Goal: Information Seeking & Learning: Learn about a topic

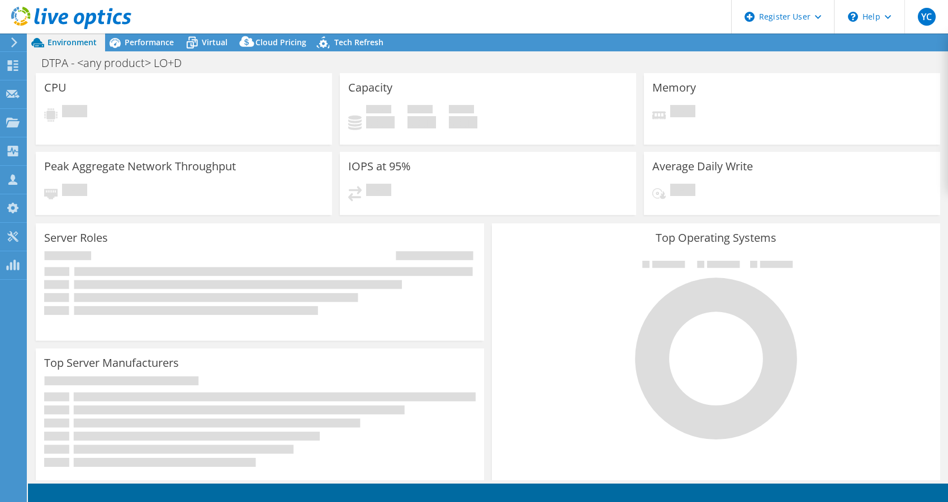
select select "USEast"
select select "USD"
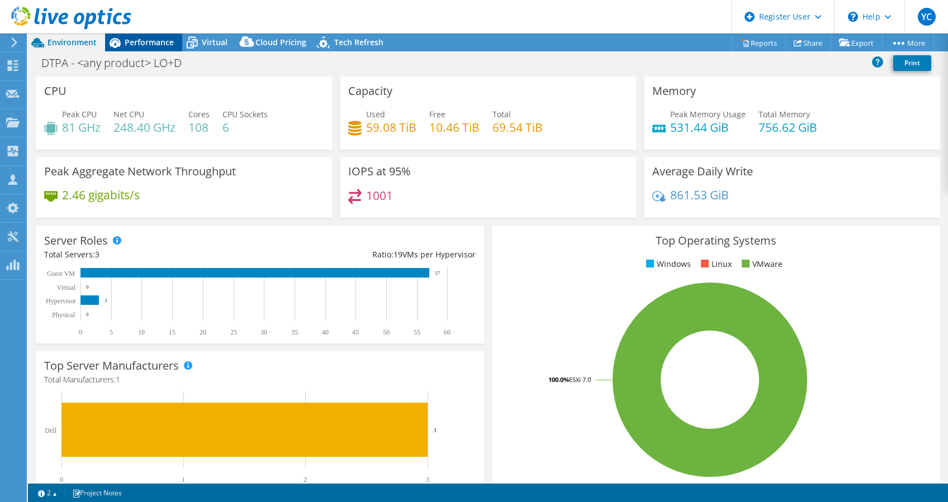
click at [150, 47] on span "Performance" at bounding box center [149, 42] width 49 height 11
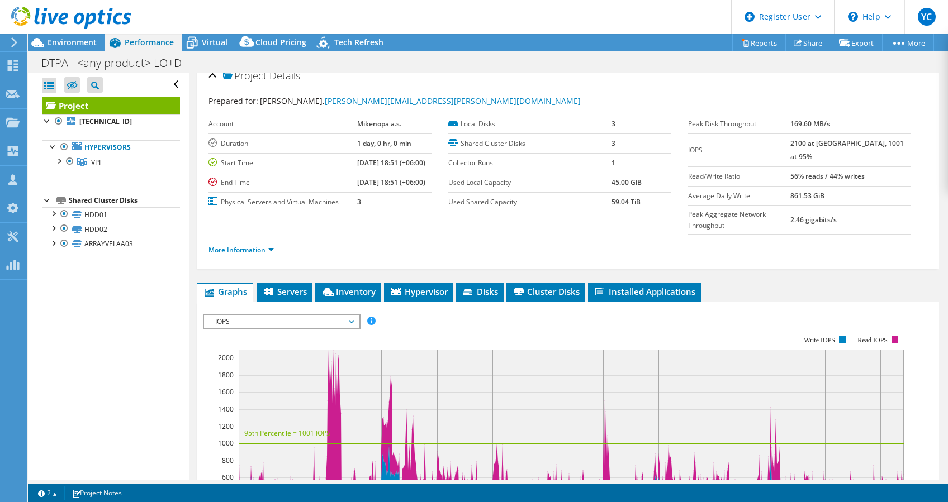
scroll to position [7, 0]
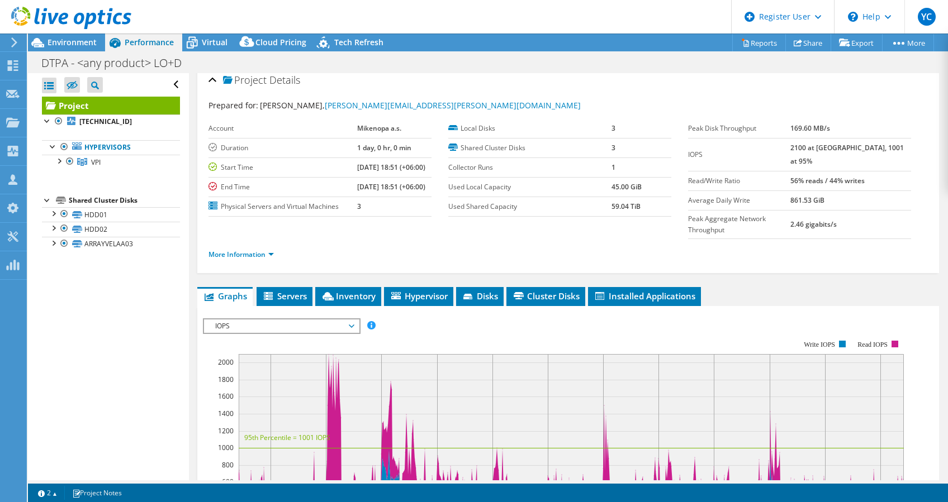
click at [338, 320] on span "IOPS" at bounding box center [282, 326] width 144 height 13
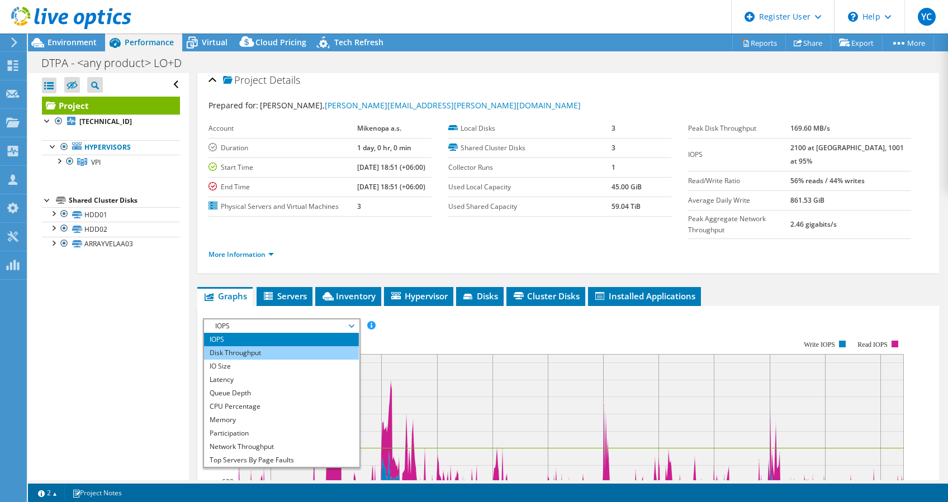
click at [314, 346] on li "Disk Throughput" at bounding box center [281, 352] width 155 height 13
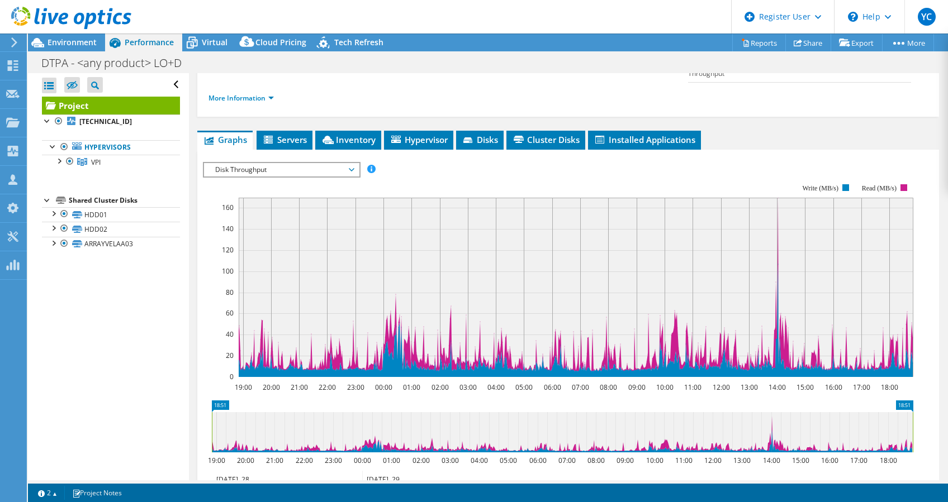
scroll to position [162, 0]
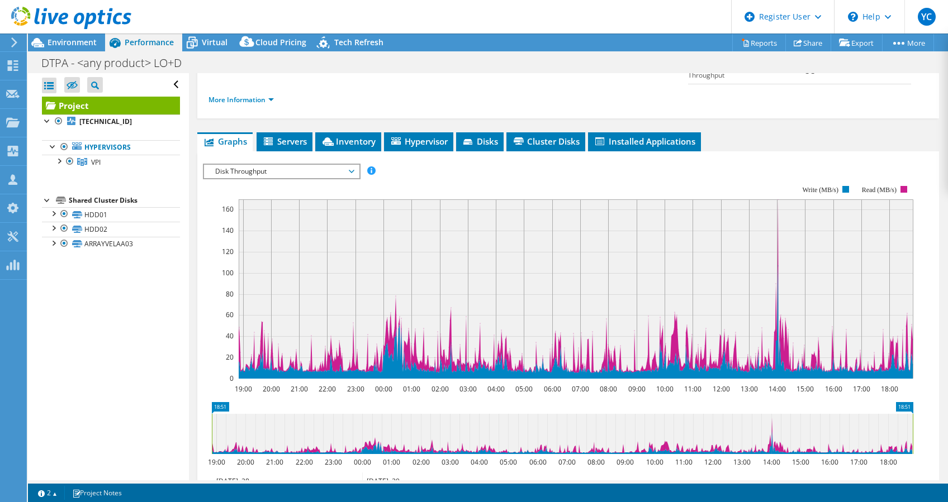
click at [342, 165] on span "Disk Throughput" at bounding box center [282, 171] width 144 height 13
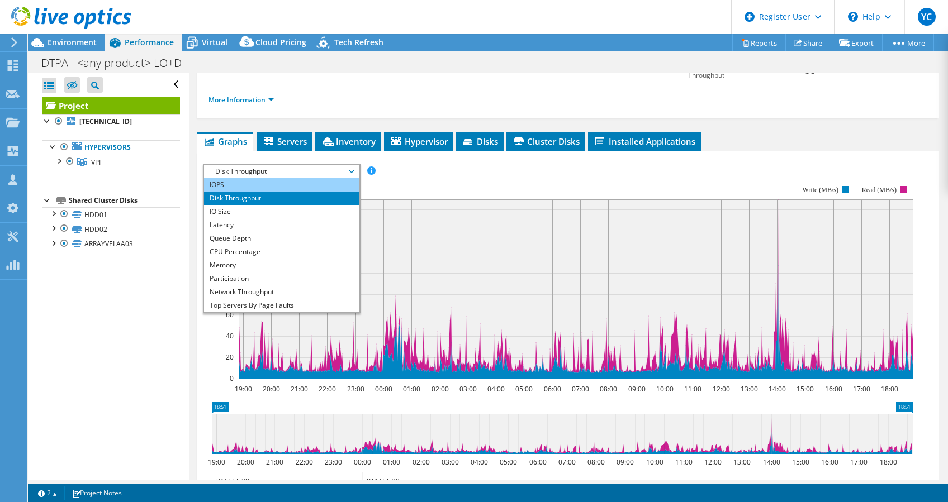
click at [309, 178] on li "IOPS" at bounding box center [281, 184] width 155 height 13
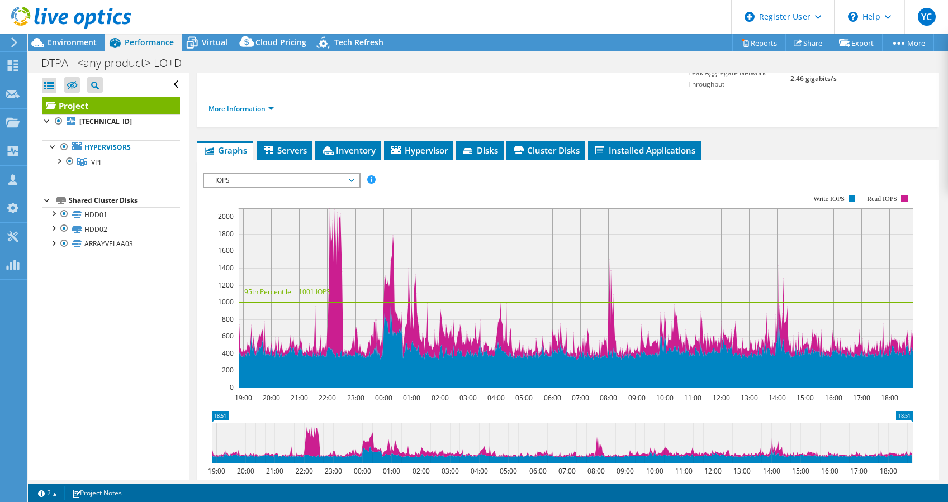
scroll to position [166, 0]
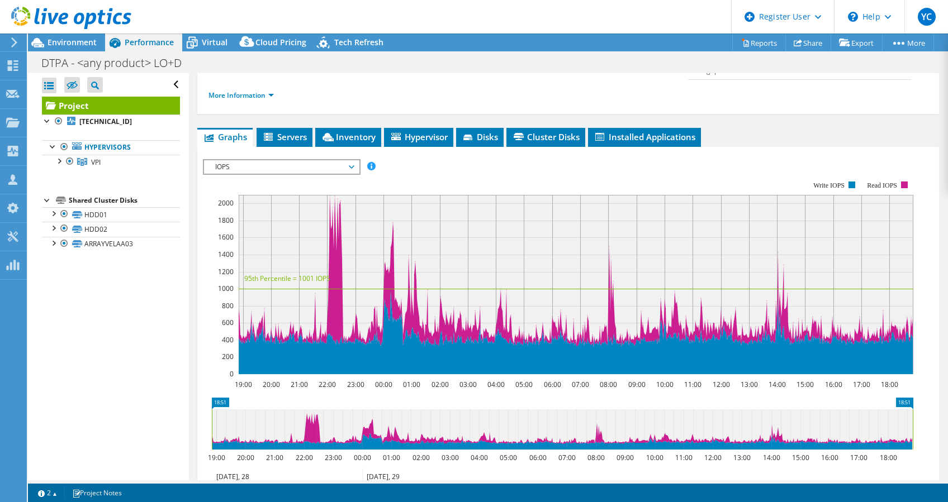
click at [298, 160] on span "IOPS" at bounding box center [282, 166] width 144 height 13
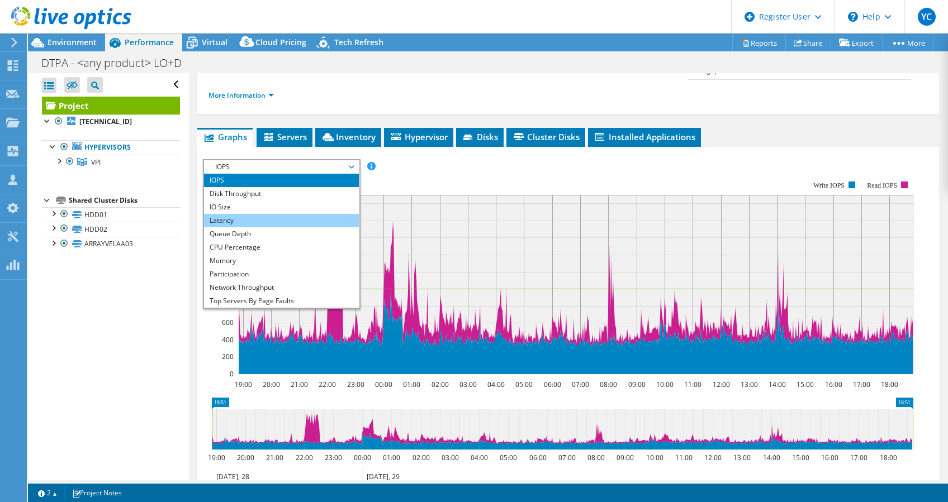
click at [257, 214] on li "Latency" at bounding box center [281, 220] width 155 height 13
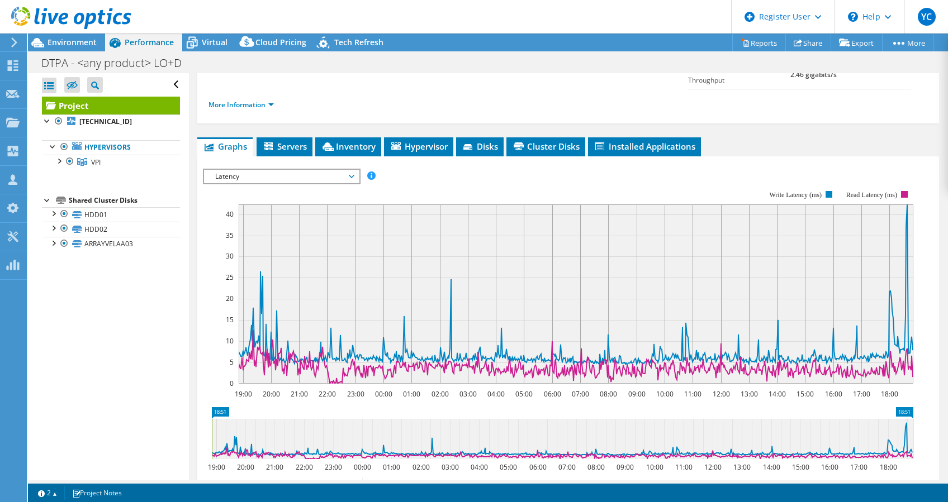
scroll to position [158, 0]
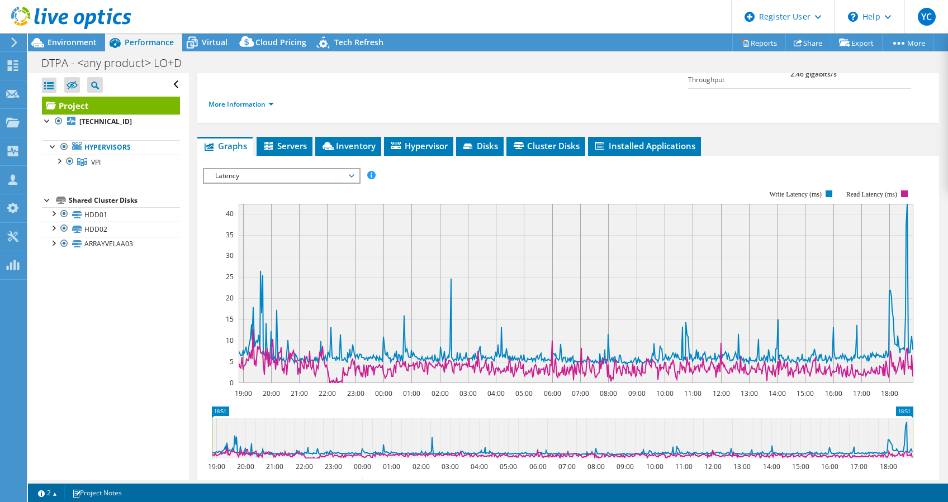
click at [133, 391] on div "Open All Close All Hide Excluded Nodes Project Tree Filter" at bounding box center [108, 276] width 160 height 407
click at [94, 35] on div at bounding box center [65, 18] width 131 height 37
click at [94, 40] on span "Environment" at bounding box center [71, 42] width 49 height 11
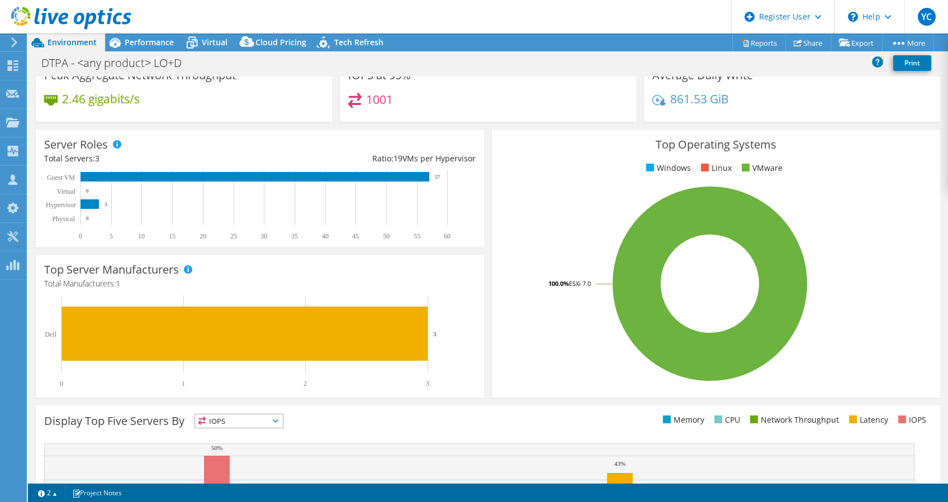
scroll to position [0, 0]
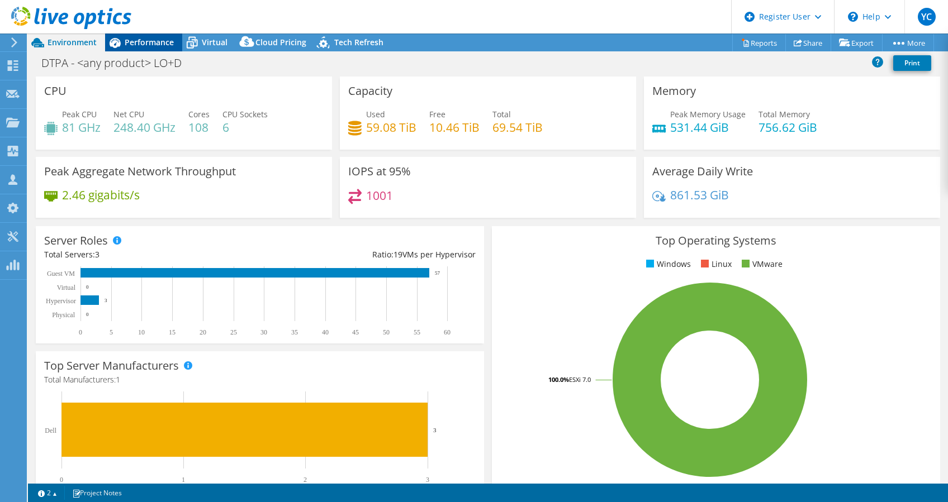
click at [159, 41] on span "Performance" at bounding box center [149, 42] width 49 height 11
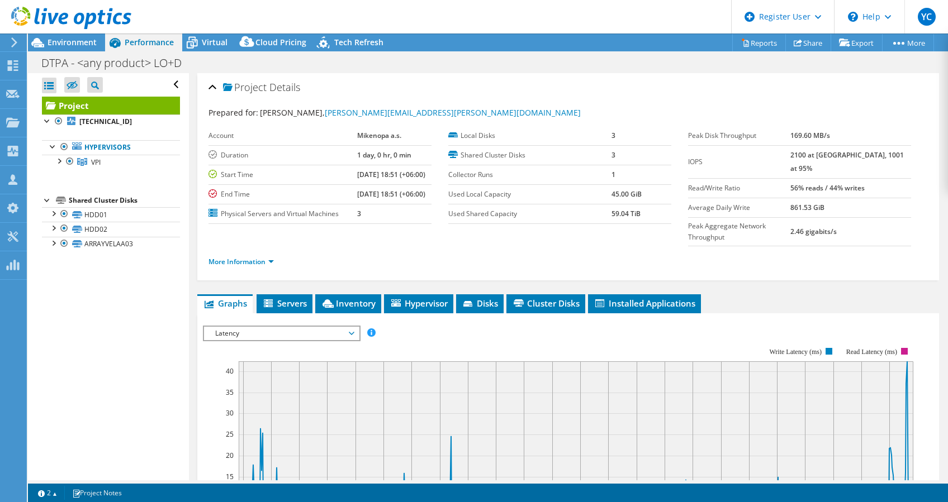
click at [331, 327] on span "Latency" at bounding box center [282, 333] width 144 height 13
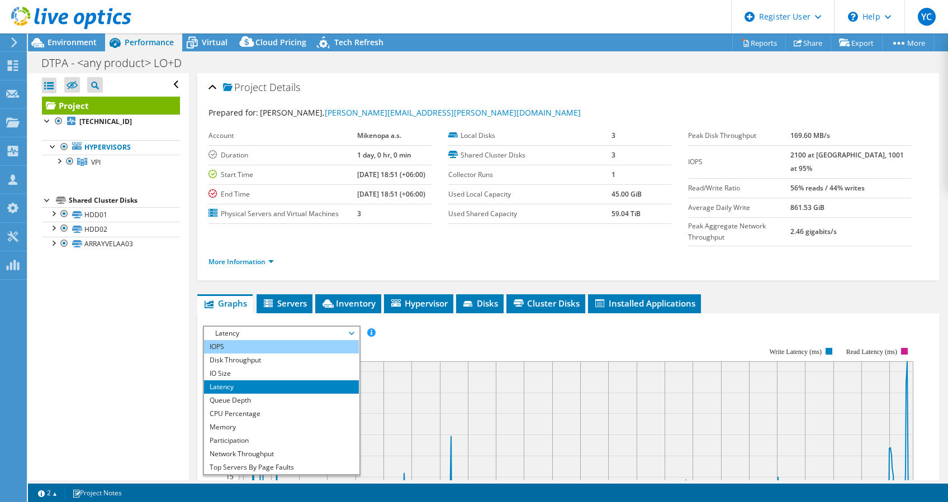
click at [293, 340] on li "IOPS" at bounding box center [281, 346] width 155 height 13
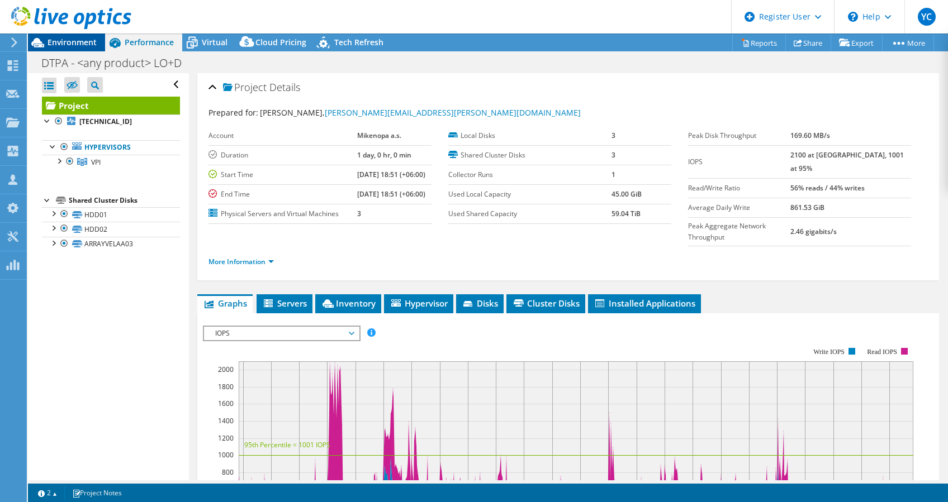
click at [85, 38] on span "Environment" at bounding box center [71, 42] width 49 height 11
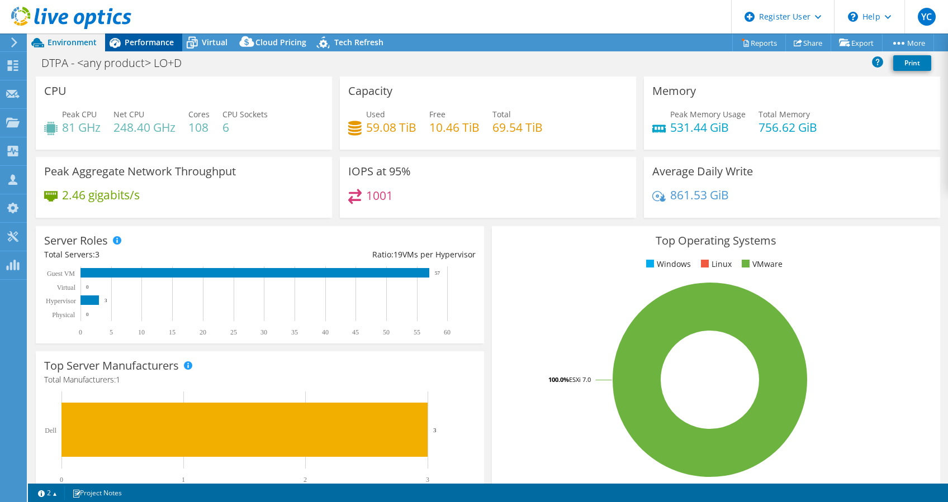
click at [161, 42] on span "Performance" at bounding box center [149, 42] width 49 height 11
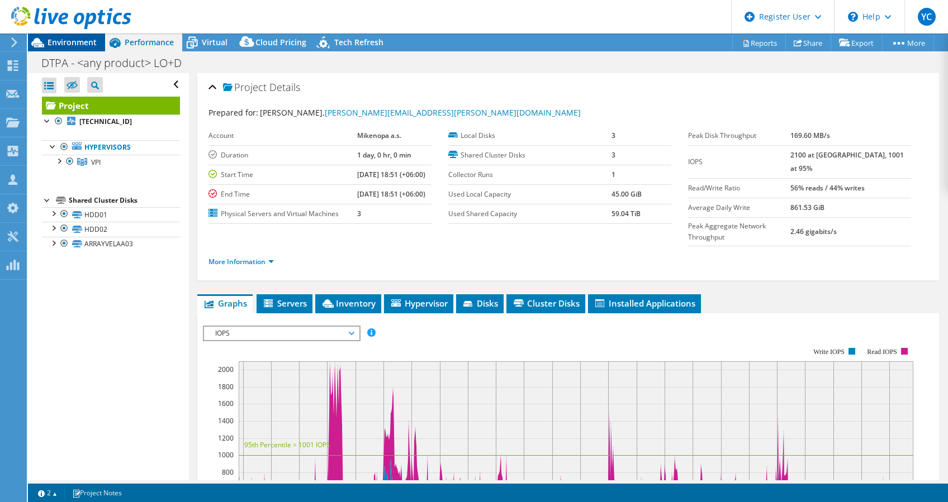
click at [73, 45] on span "Environment" at bounding box center [71, 42] width 49 height 11
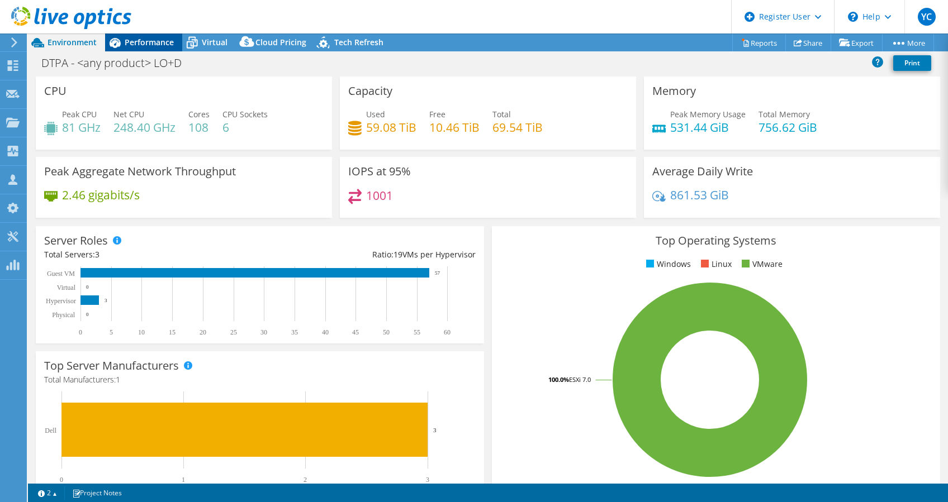
click at [160, 42] on span "Performance" at bounding box center [149, 42] width 49 height 11
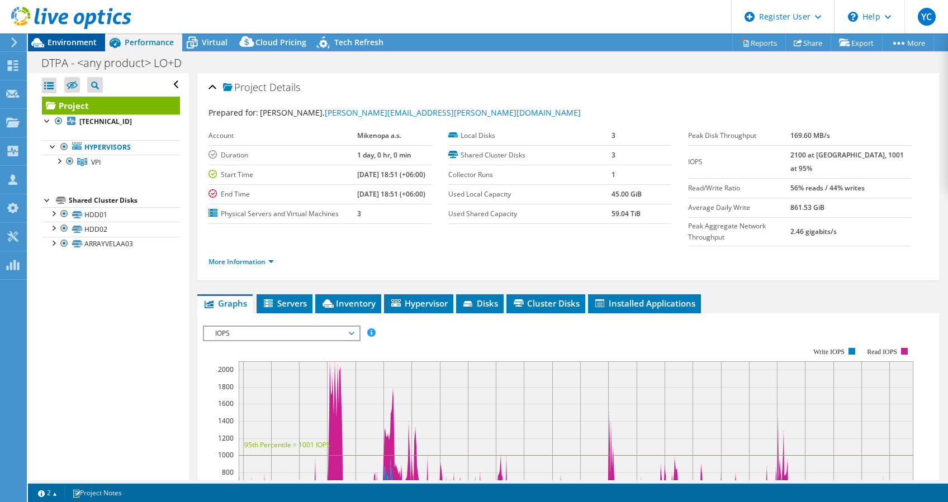
click at [74, 46] on span "Environment" at bounding box center [71, 42] width 49 height 11
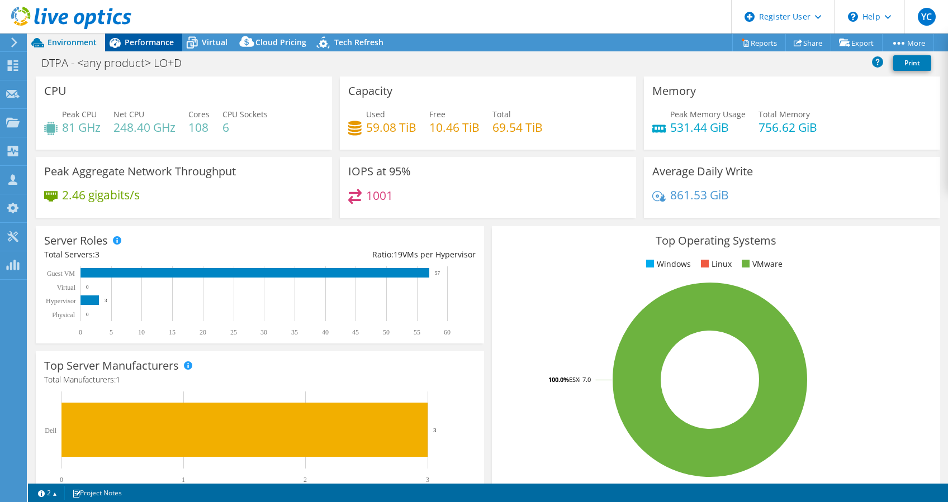
click at [130, 43] on span "Performance" at bounding box center [149, 42] width 49 height 11
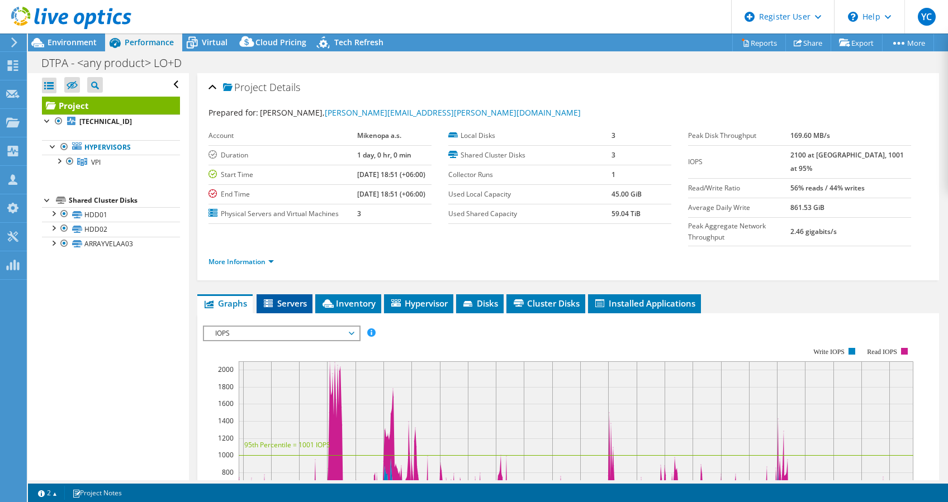
click at [291, 298] on span "Servers" at bounding box center [284, 303] width 45 height 11
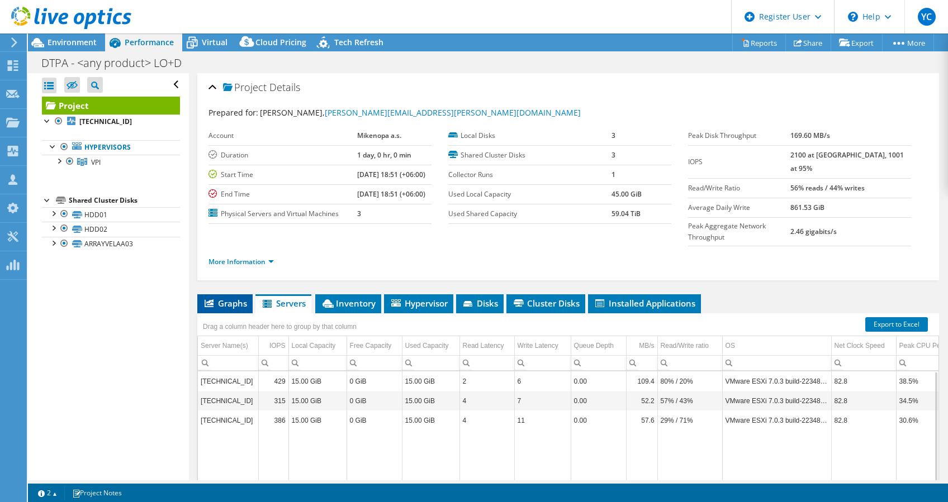
click at [206, 298] on span "Graphs" at bounding box center [225, 303] width 44 height 11
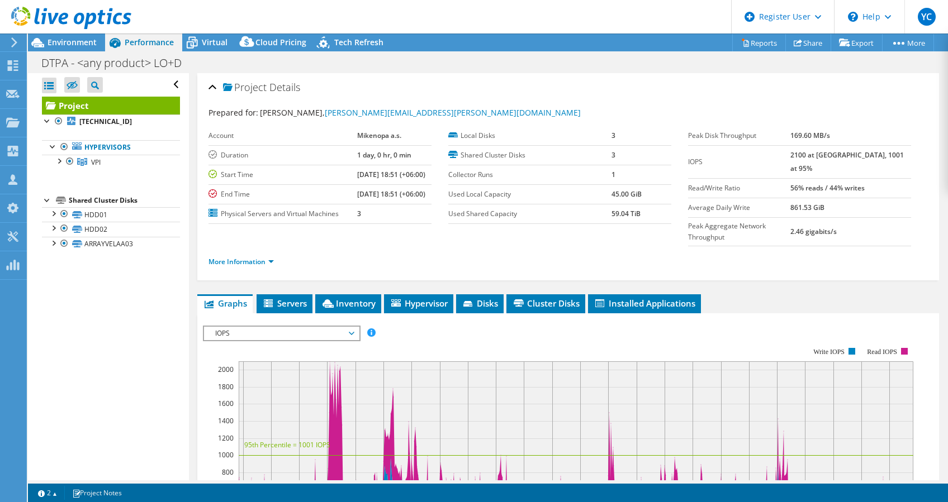
click at [75, 36] on div at bounding box center [65, 18] width 131 height 37
click at [75, 37] on span "Environment" at bounding box center [71, 42] width 49 height 11
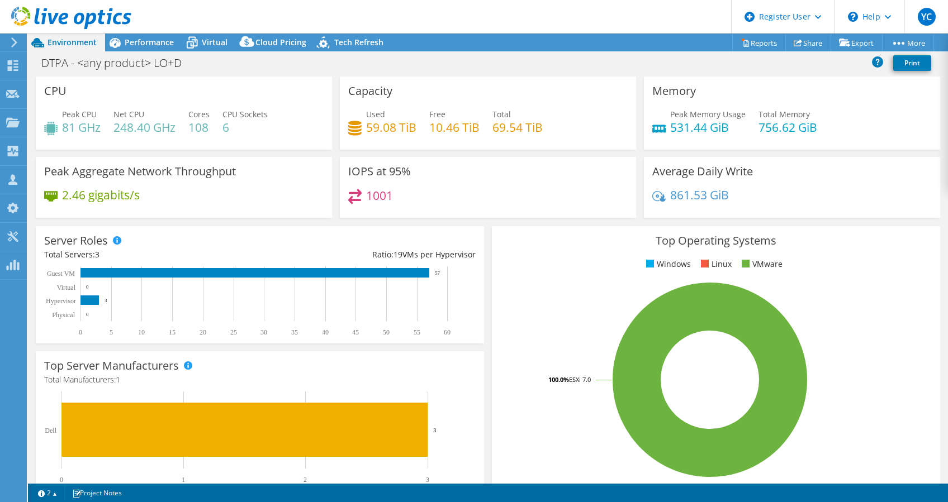
click at [565, 281] on div "Top Operating Systems Windows Linux VMware 100.0% ESXi 7.0" at bounding box center [716, 360] width 448 height 268
click at [141, 40] on span "Performance" at bounding box center [149, 42] width 49 height 11
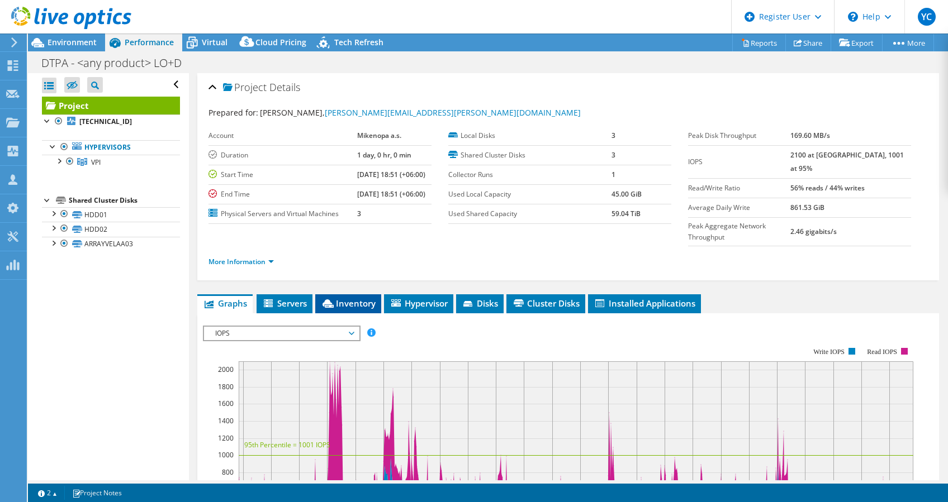
click at [341, 298] on span "Inventory" at bounding box center [348, 303] width 55 height 11
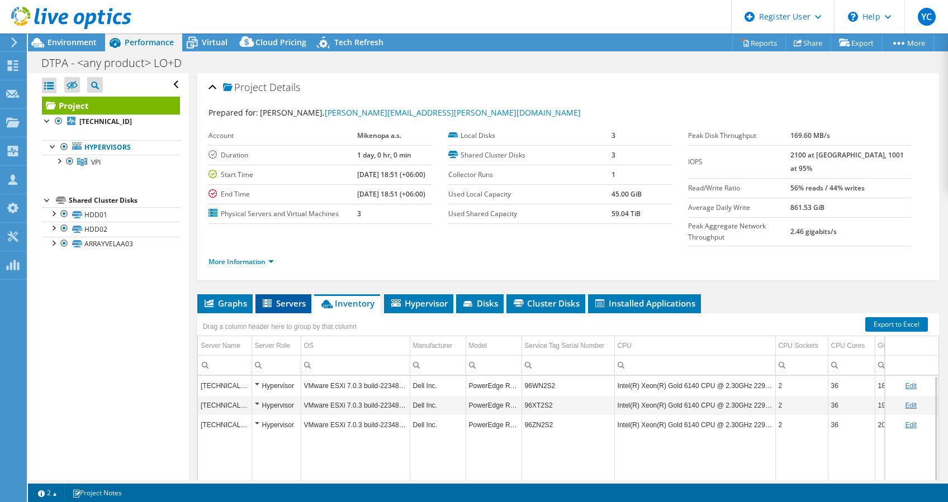
click at [268, 299] on icon at bounding box center [267, 303] width 9 height 8
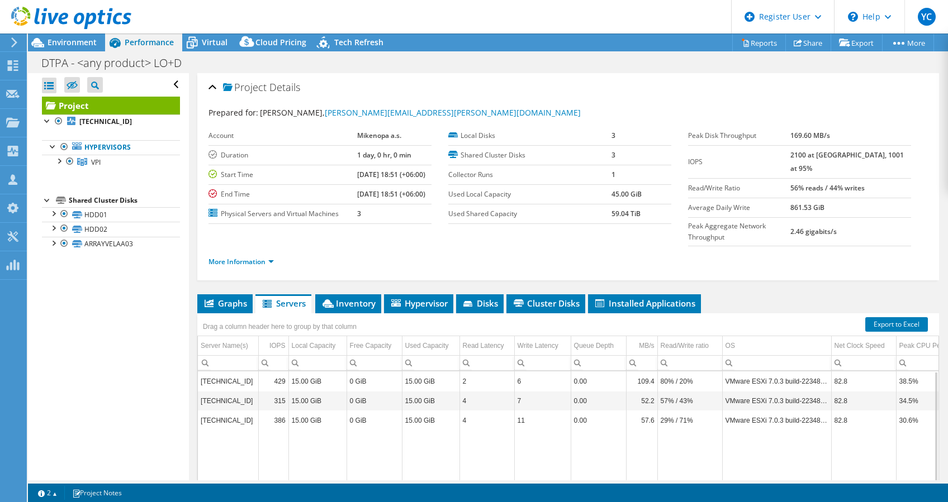
click at [87, 34] on div at bounding box center [65, 18] width 131 height 37
click at [89, 38] on span "Environment" at bounding box center [71, 42] width 49 height 11
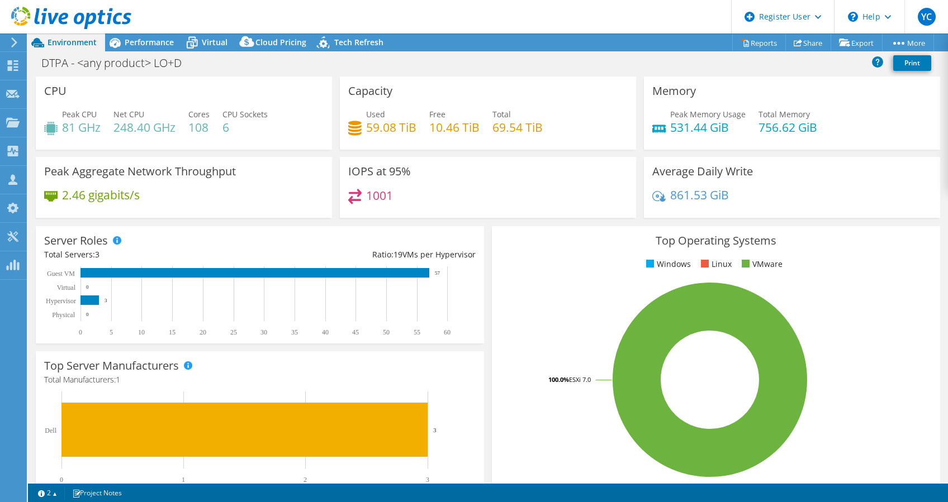
click at [134, 31] on header "YC Dell User Yash Chahal Yash.Chahal@dell.com Dell My Profile Log Out \n Help E…" at bounding box center [474, 17] width 948 height 34
click at [135, 34] on div "Performance" at bounding box center [143, 43] width 77 height 18
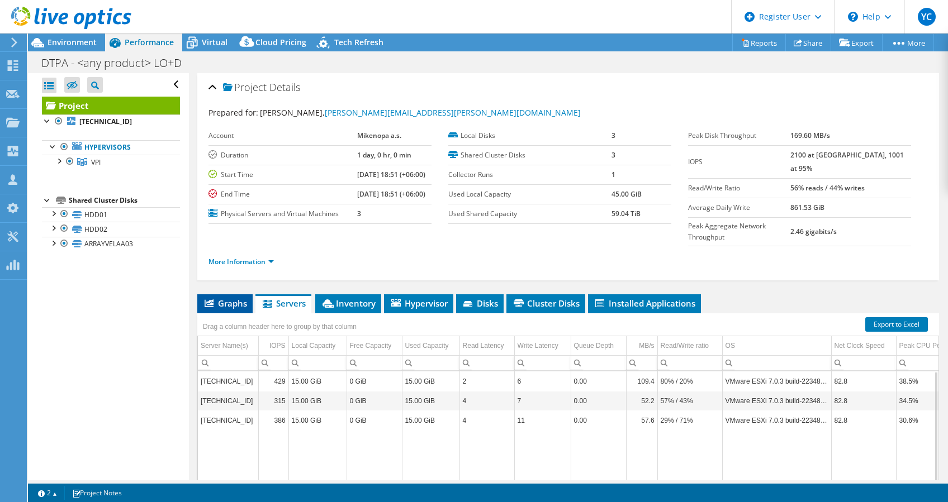
click at [200, 294] on li "Graphs" at bounding box center [224, 303] width 55 height 19
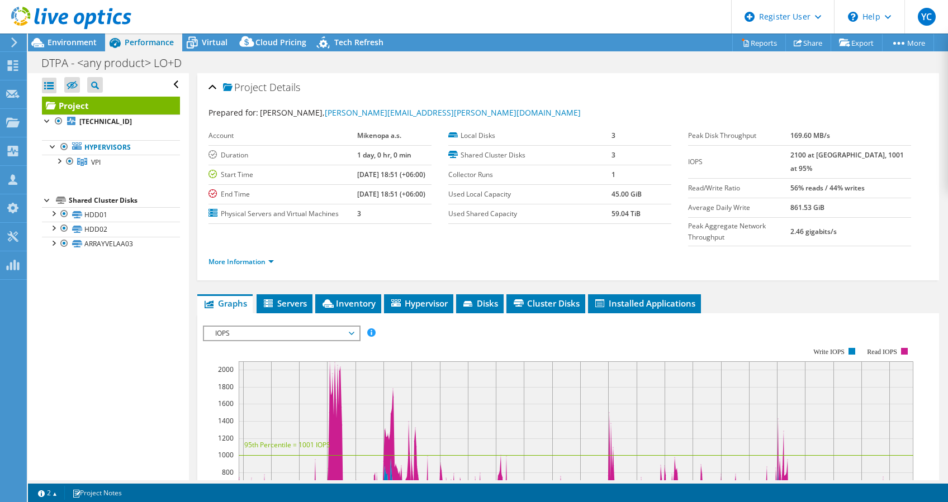
click at [303, 327] on span "IOPS" at bounding box center [282, 333] width 144 height 13
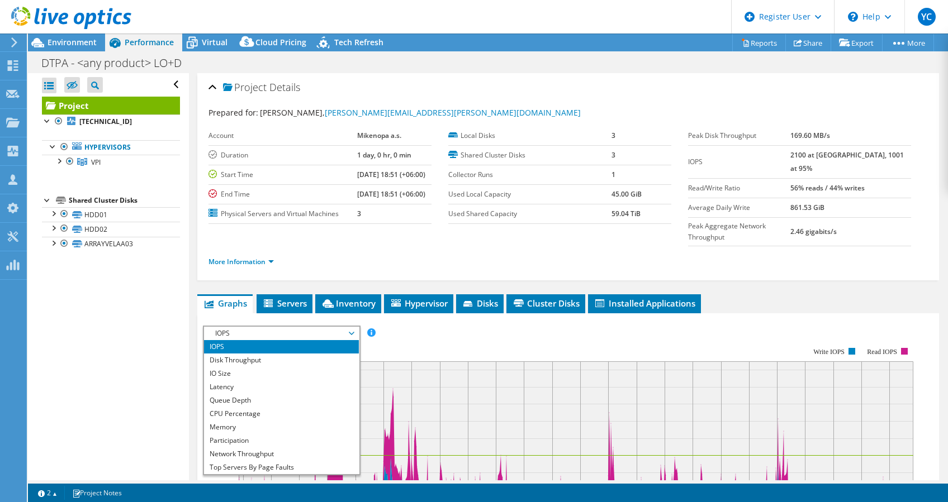
click at [816, 199] on td "861.53 GiB" at bounding box center [850, 208] width 121 height 20
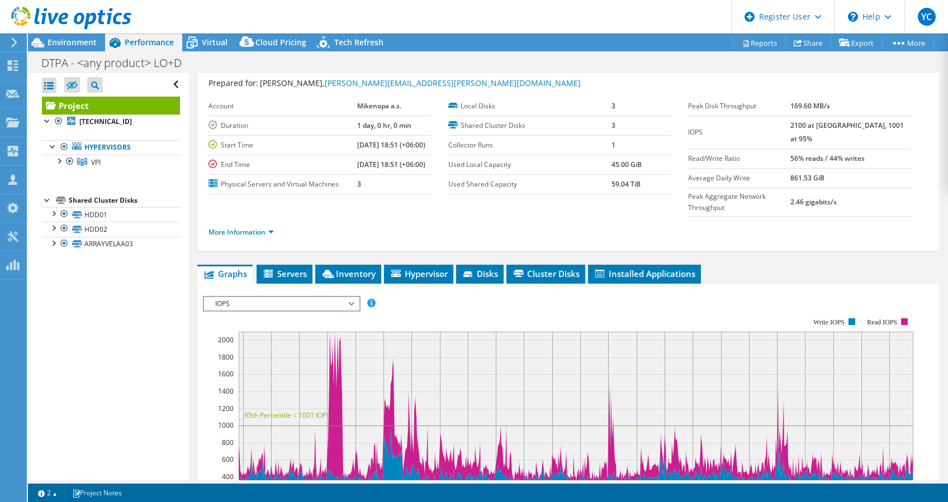
scroll to position [27, 0]
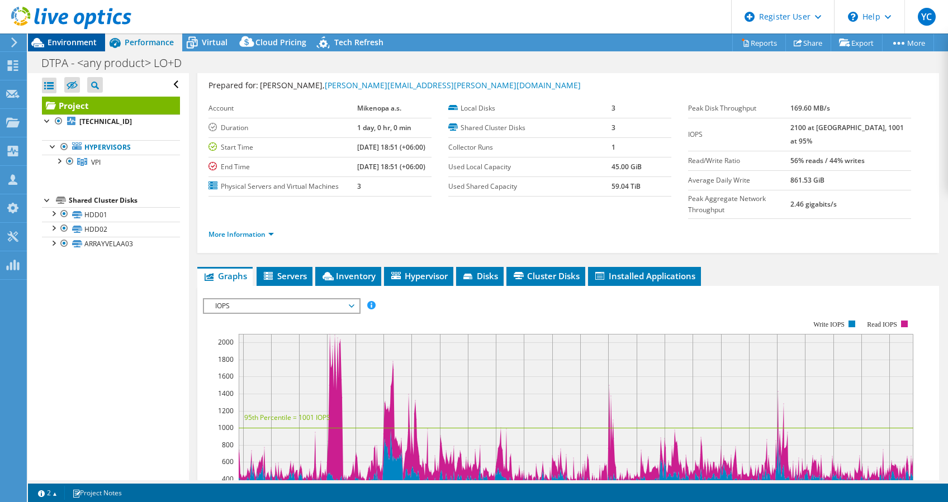
click at [65, 43] on span "Environment" at bounding box center [71, 42] width 49 height 11
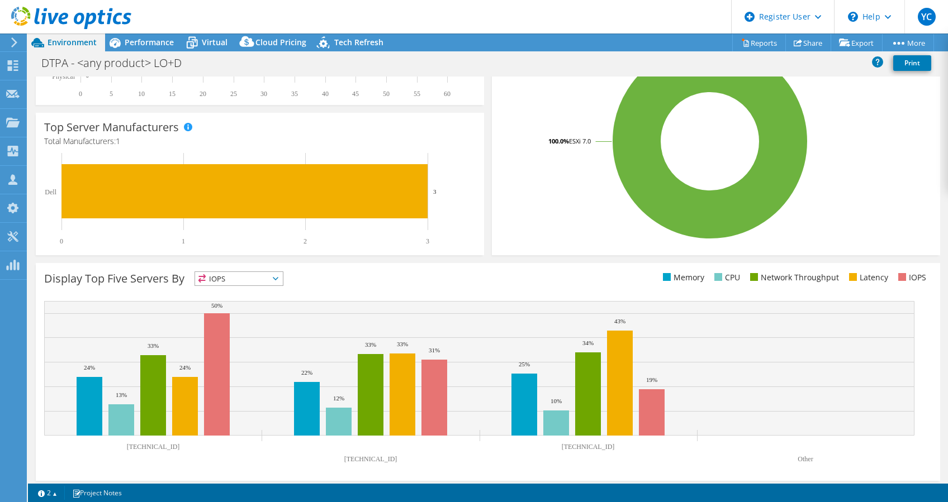
scroll to position [0, 0]
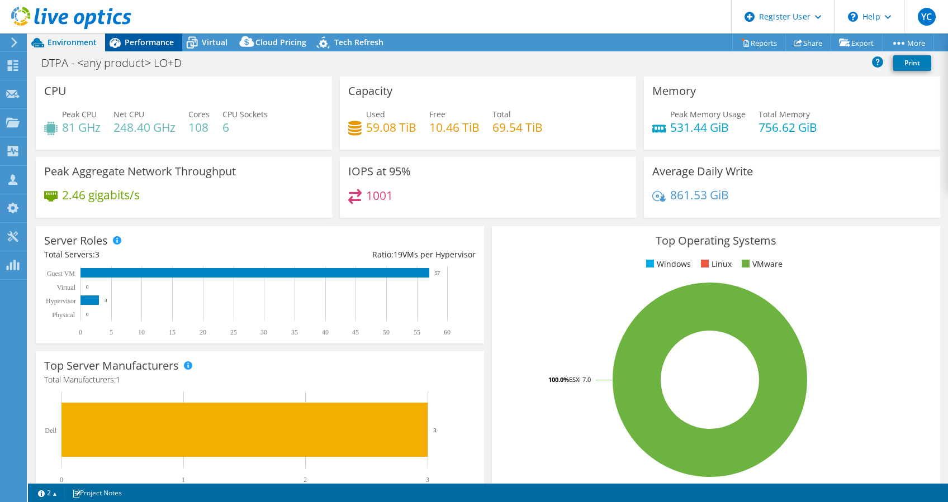
click at [143, 50] on div "Performance" at bounding box center [143, 43] width 77 height 18
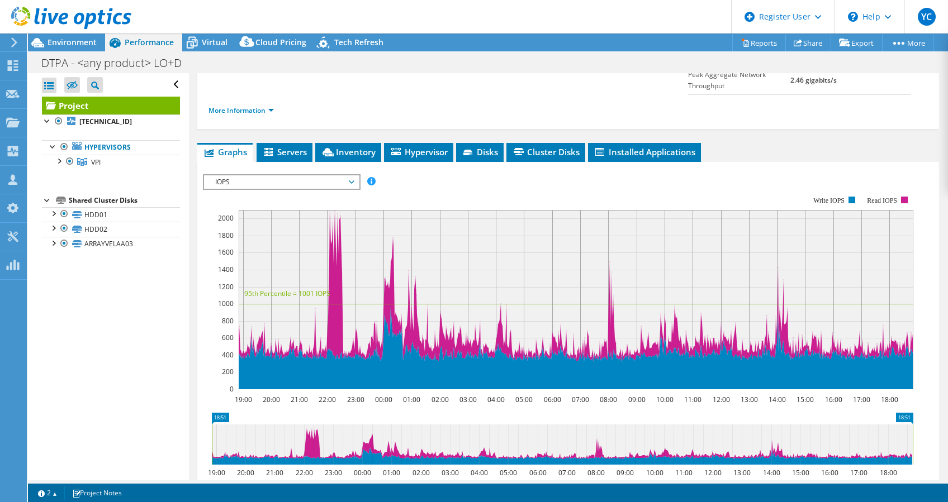
scroll to position [152, 0]
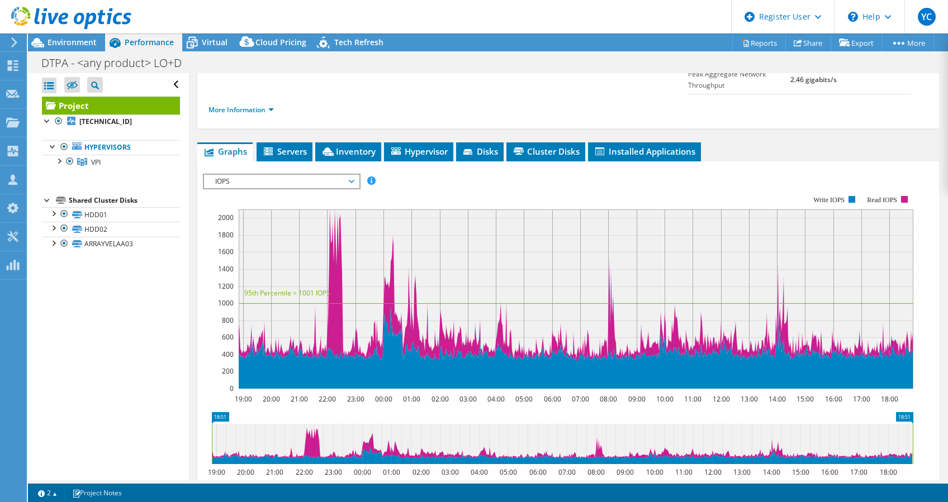
click at [348, 175] on span "IOPS" at bounding box center [282, 181] width 144 height 13
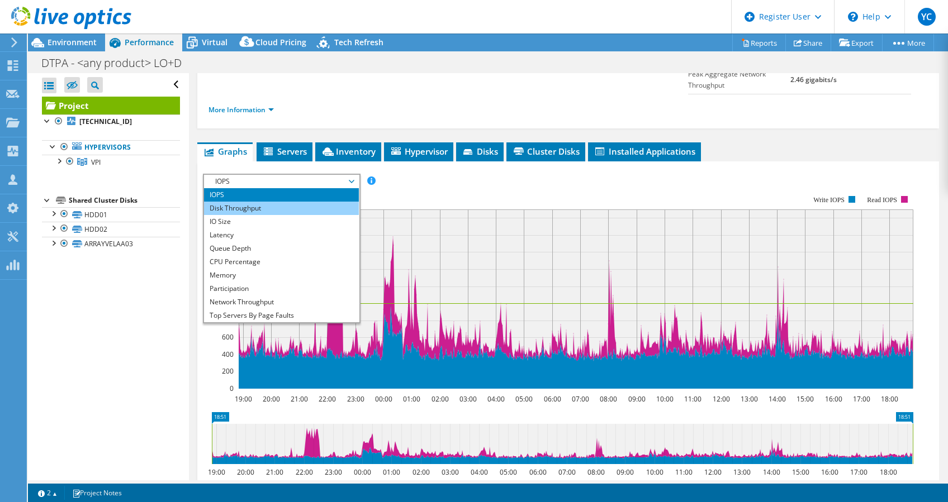
click at [329, 202] on li "Disk Throughput" at bounding box center [281, 208] width 155 height 13
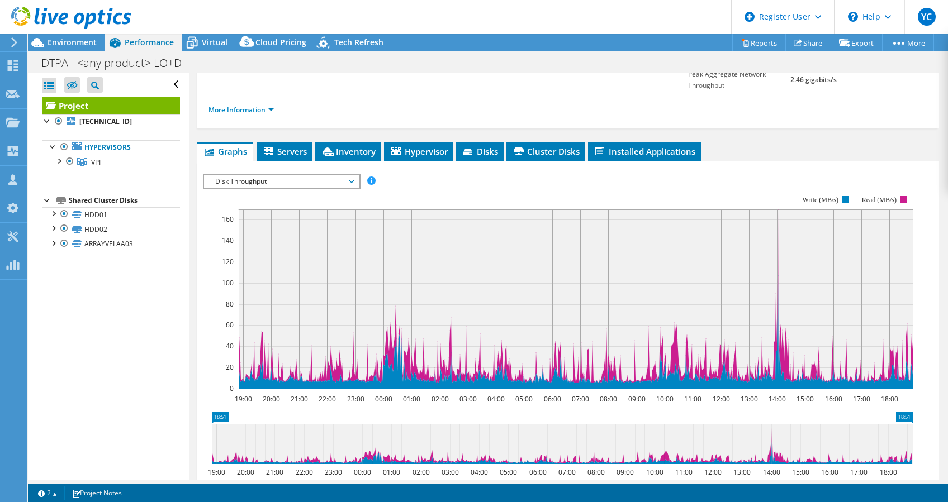
click at [327, 175] on span "Disk Throughput" at bounding box center [282, 181] width 144 height 13
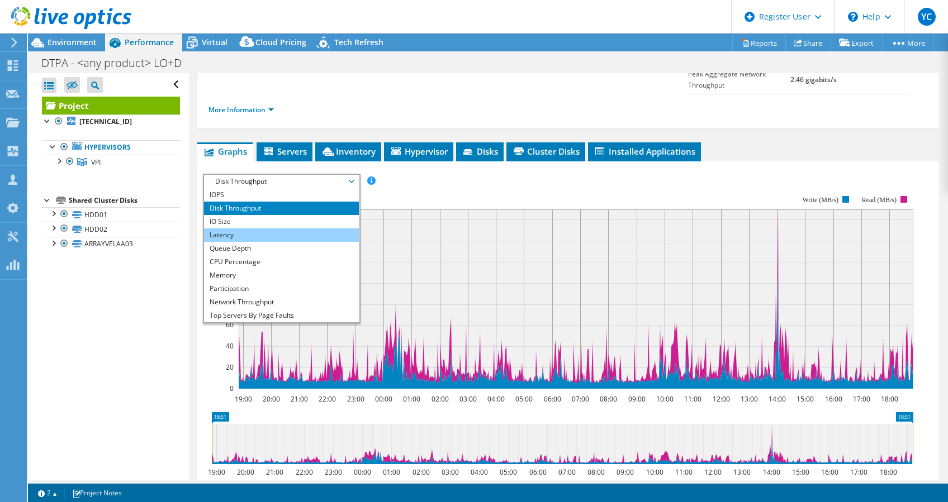
click at [316, 229] on li "Latency" at bounding box center [281, 235] width 155 height 13
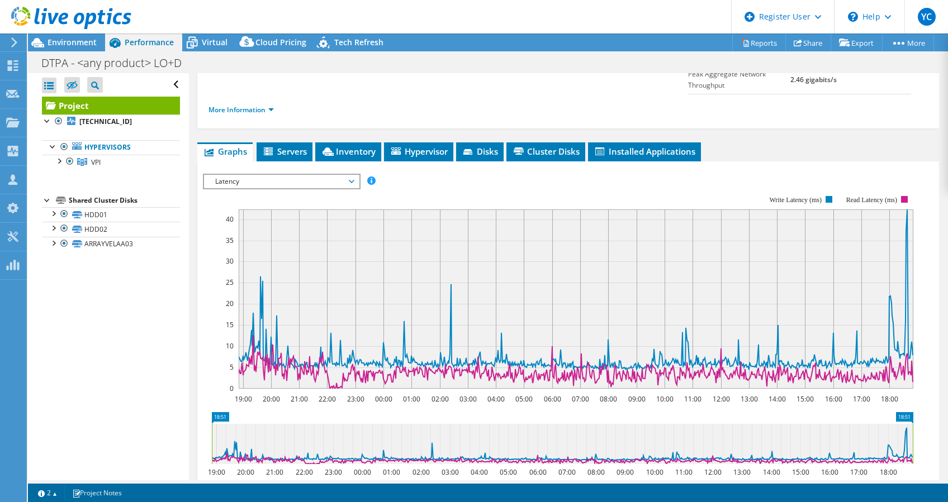
click at [277, 175] on span "Latency" at bounding box center [282, 181] width 144 height 13
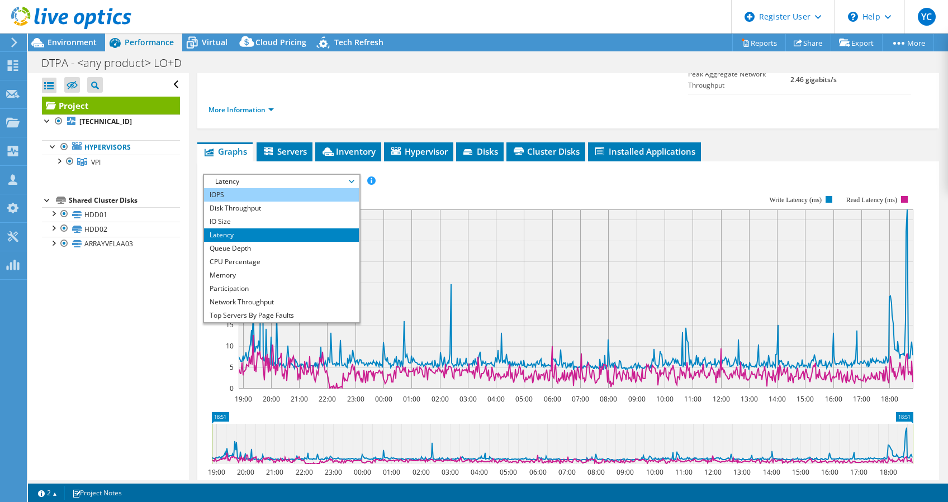
click at [279, 188] on li "IOPS" at bounding box center [281, 194] width 155 height 13
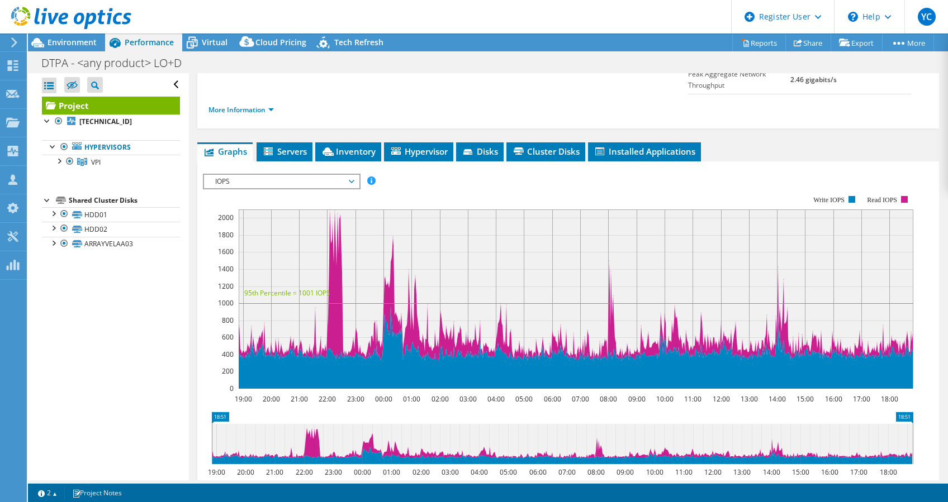
scroll to position [0, 0]
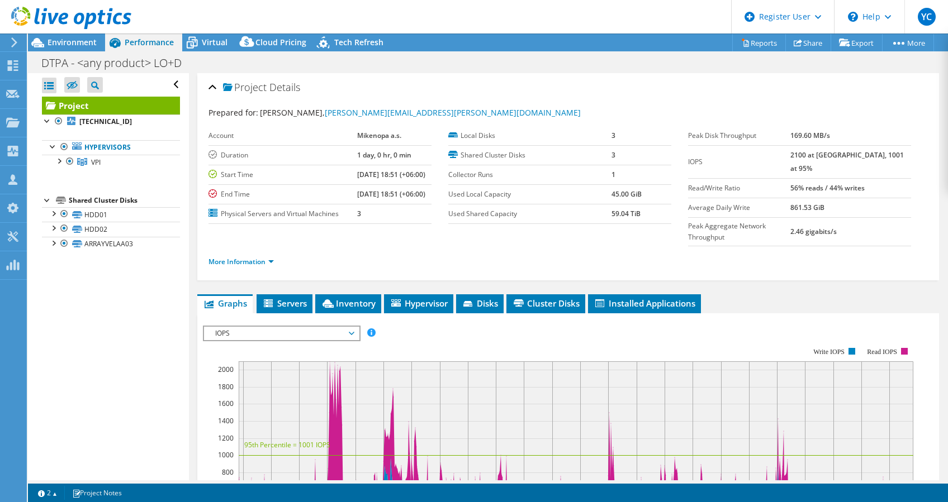
click at [53, 36] on div at bounding box center [65, 18] width 131 height 37
click at [55, 37] on span "Environment" at bounding box center [71, 42] width 49 height 11
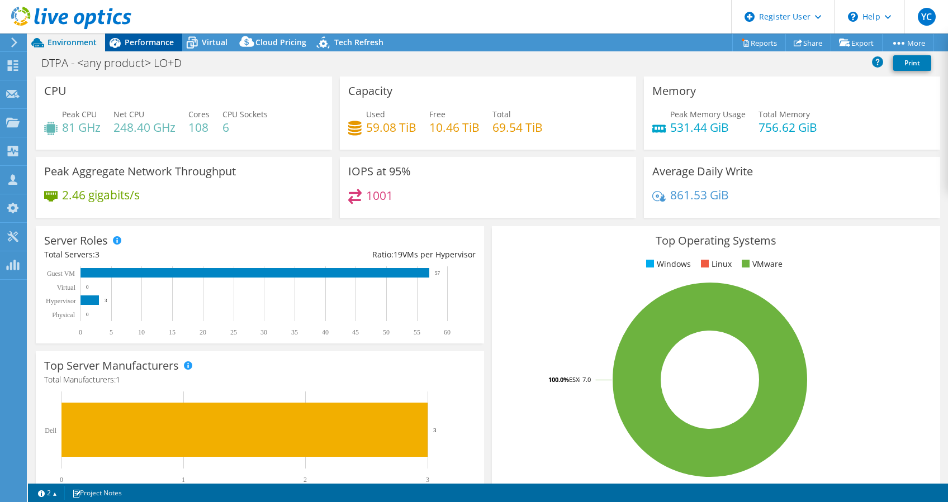
click at [135, 51] on div "Performance" at bounding box center [143, 43] width 77 height 18
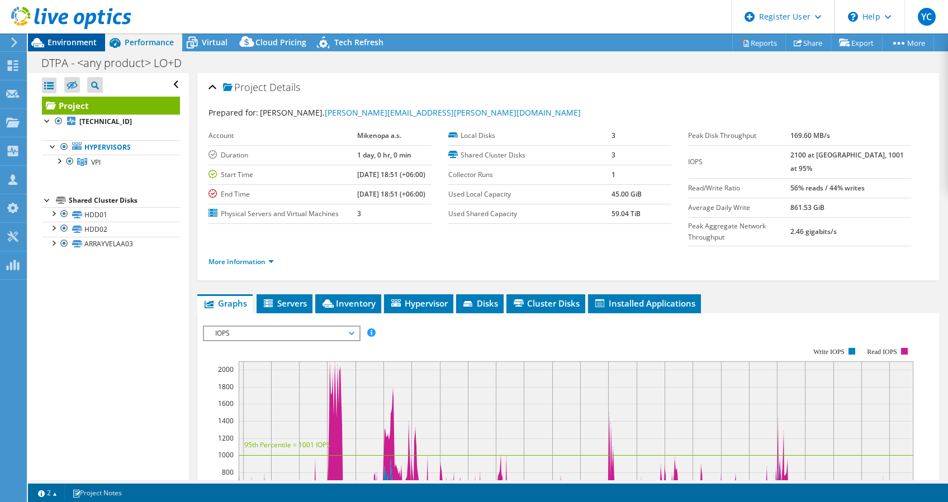
click at [63, 50] on div "Environment" at bounding box center [66, 43] width 77 height 18
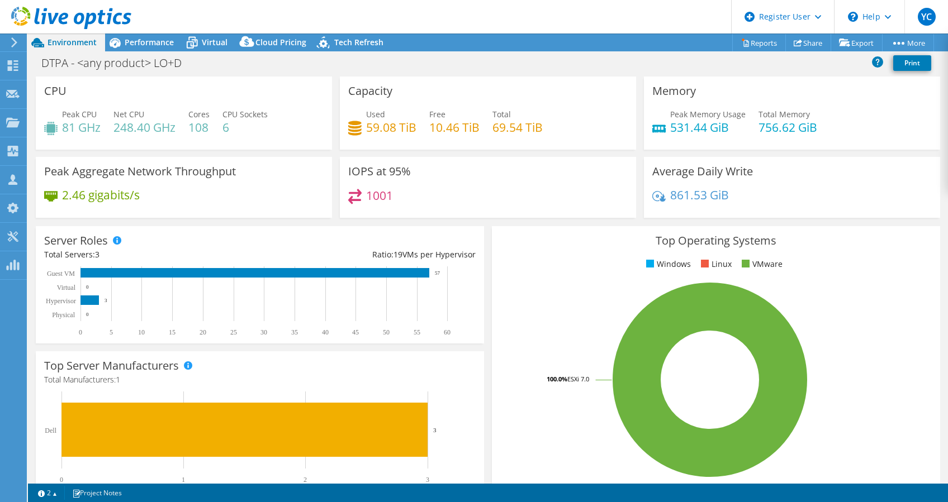
select select "USEast"
select select "USD"
click at [124, 42] on icon at bounding box center [115, 43] width 20 height 20
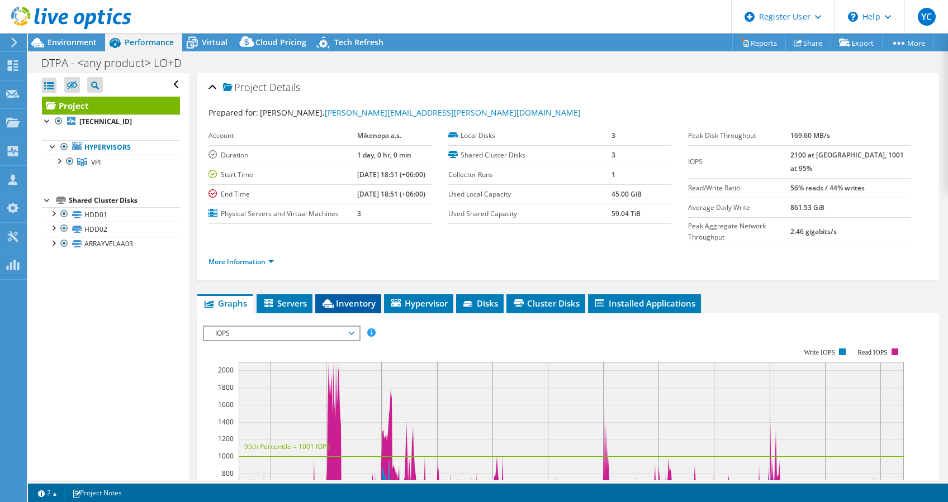
click at [324, 299] on icon at bounding box center [327, 303] width 11 height 8
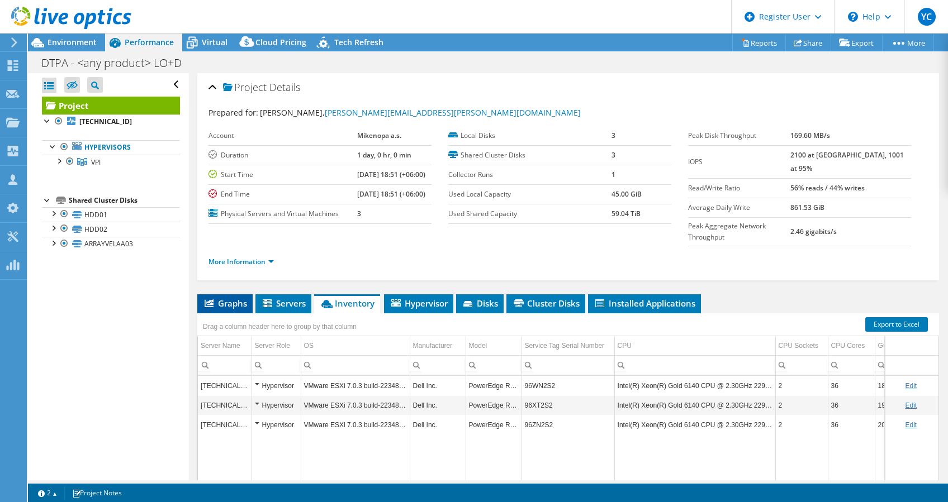
click at [242, 298] on span "Graphs" at bounding box center [225, 303] width 44 height 11
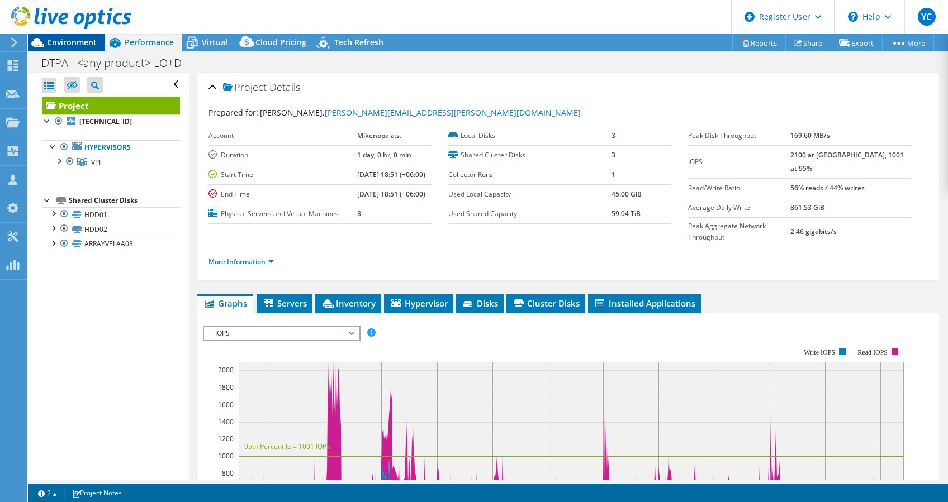
click at [78, 37] on span "Environment" at bounding box center [71, 42] width 49 height 11
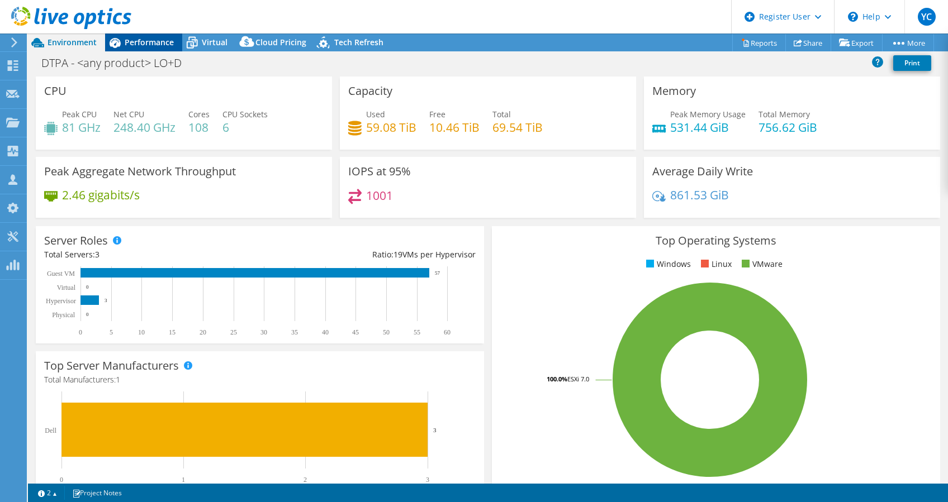
click at [176, 46] on div "Performance" at bounding box center [143, 43] width 77 height 18
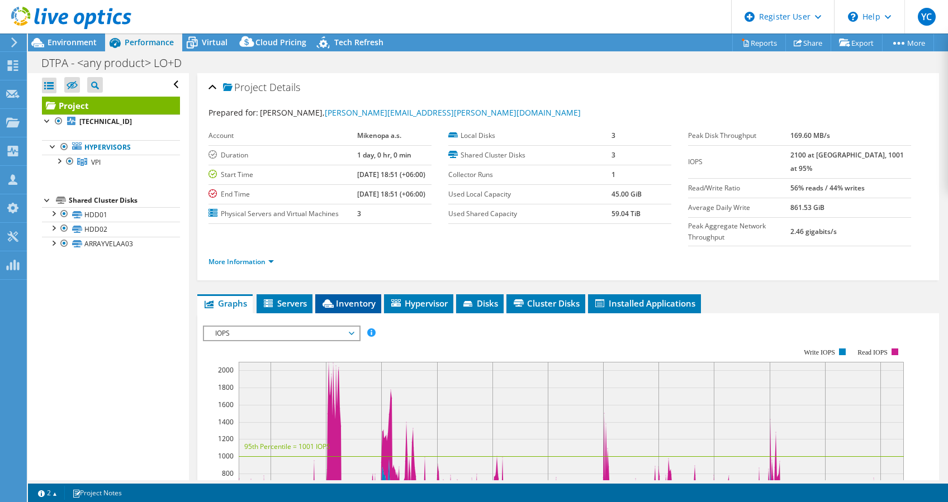
click at [331, 299] on icon at bounding box center [327, 303] width 11 height 8
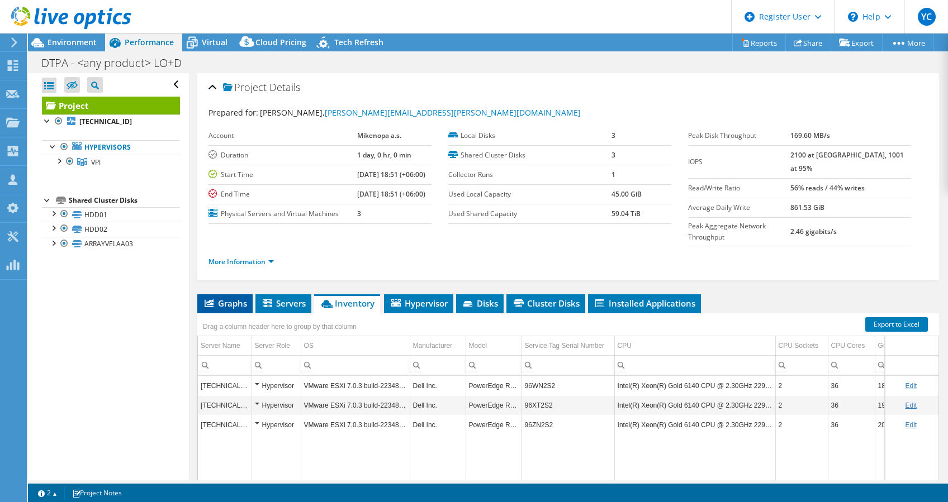
click at [234, 294] on li "Graphs" at bounding box center [224, 303] width 55 height 19
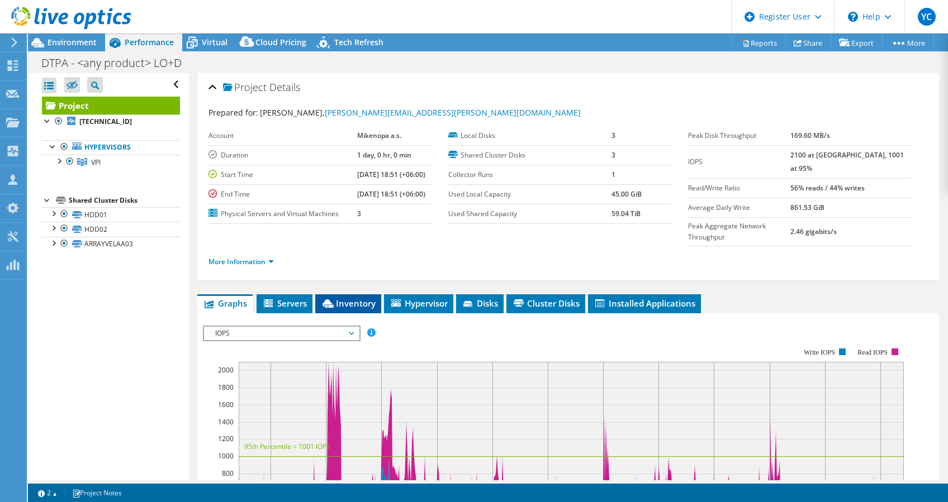
click at [343, 298] on span "Inventory" at bounding box center [348, 303] width 55 height 11
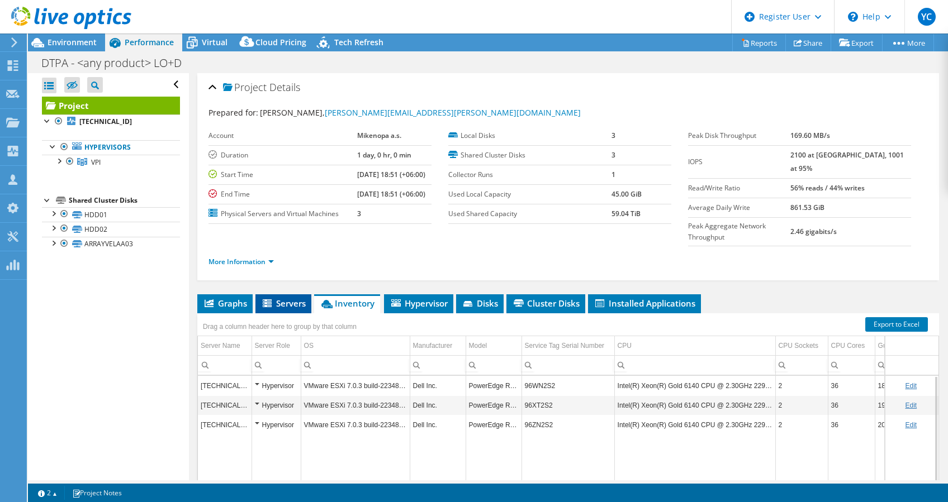
click at [280, 298] on span "Servers" at bounding box center [283, 303] width 45 height 11
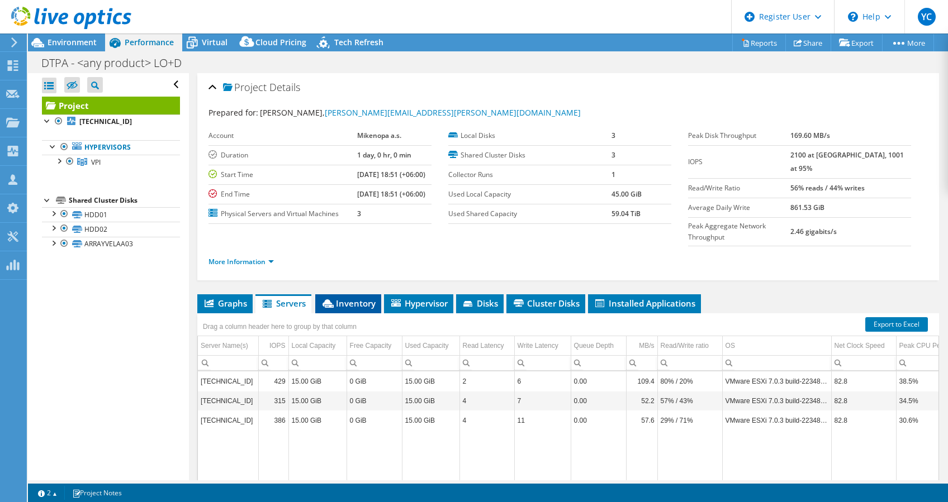
click at [346, 298] on span "Inventory" at bounding box center [348, 303] width 55 height 11
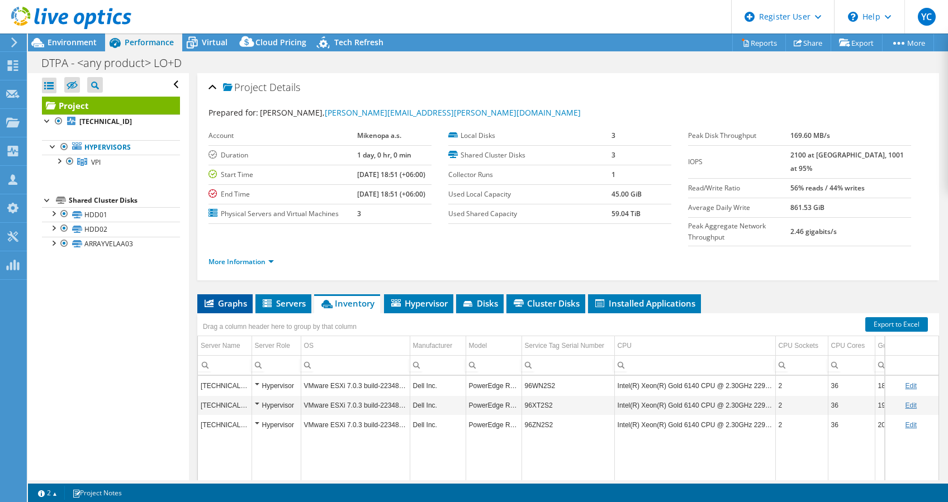
click at [241, 298] on span "Graphs" at bounding box center [225, 303] width 44 height 11
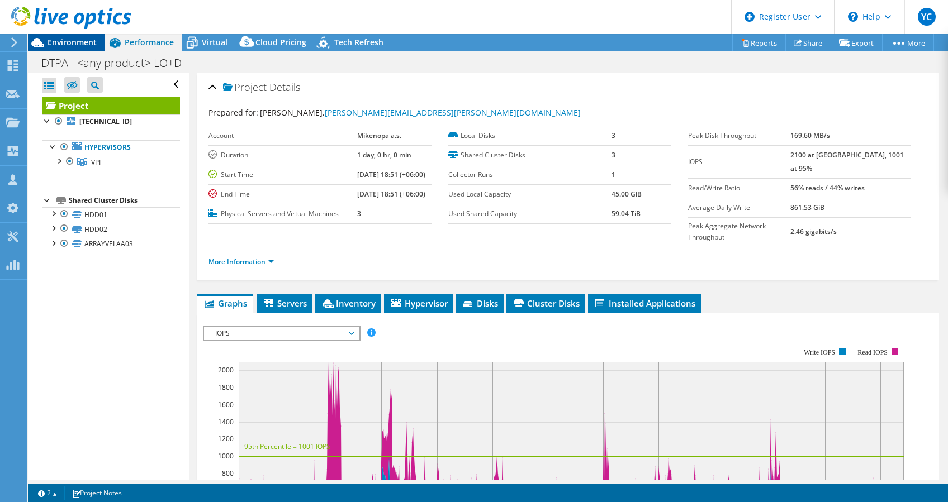
click at [68, 41] on span "Environment" at bounding box center [71, 42] width 49 height 11
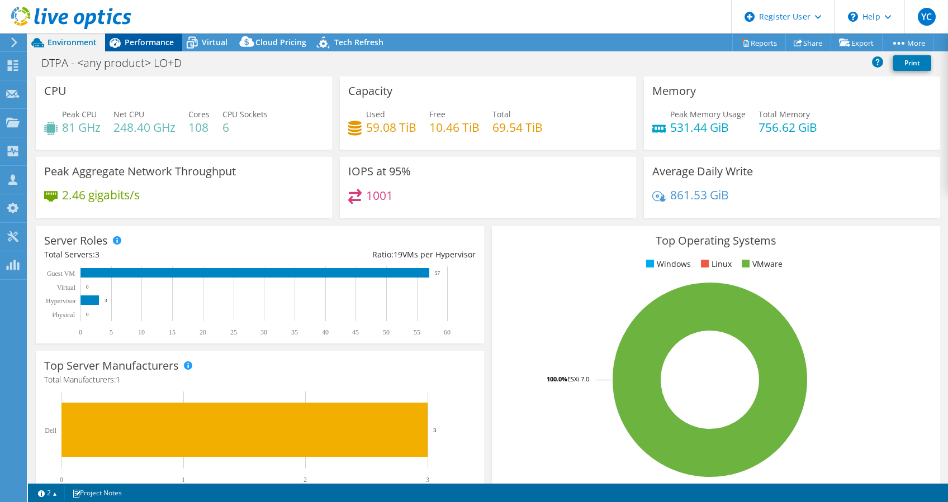
click at [159, 45] on span "Performance" at bounding box center [149, 42] width 49 height 11
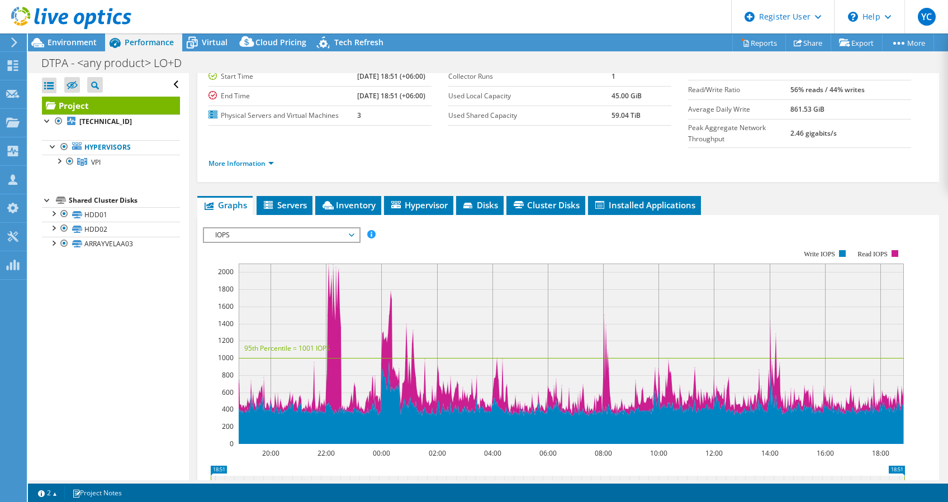
scroll to position [111, 0]
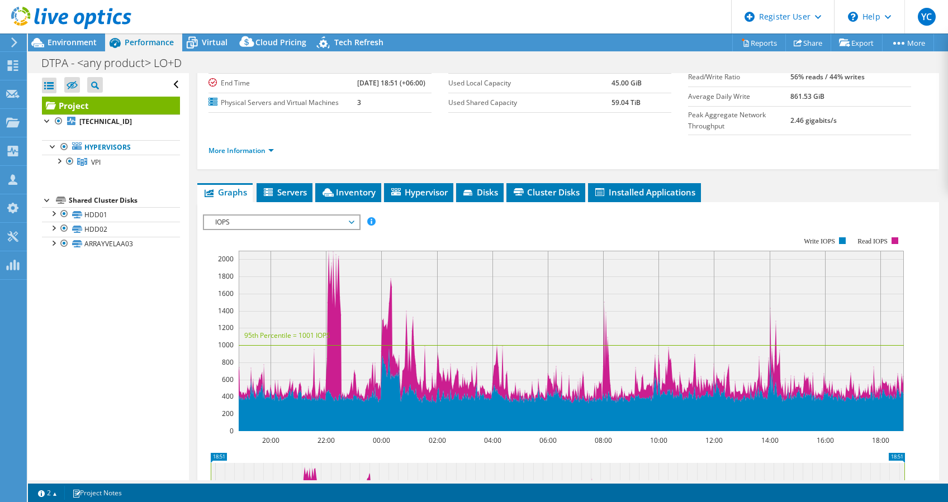
click at [350, 216] on span "IOPS" at bounding box center [282, 222] width 144 height 13
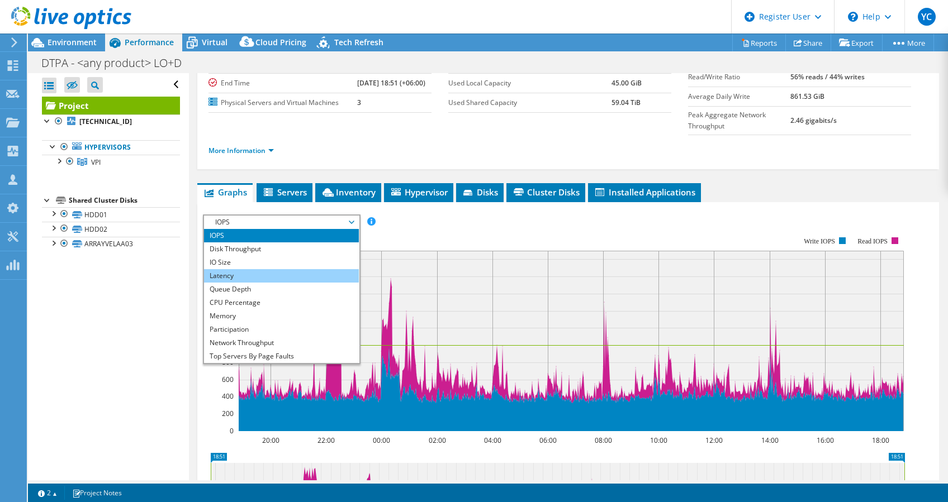
click at [322, 269] on li "Latency" at bounding box center [281, 275] width 155 height 13
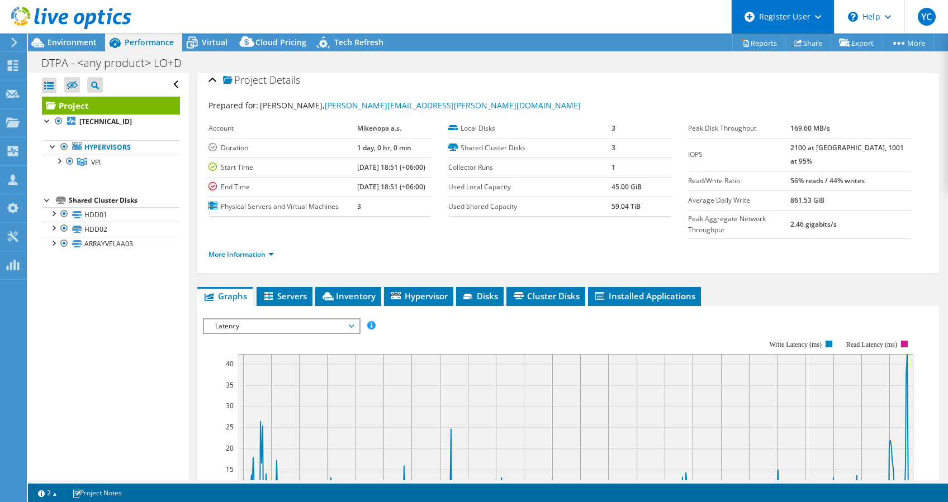
scroll to position [7, 0]
